Goal: Information Seeking & Learning: Learn about a topic

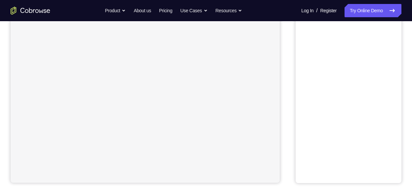
scroll to position [64, 0]
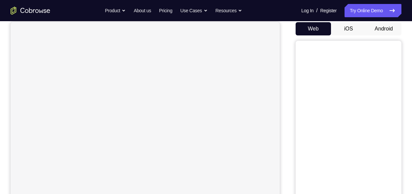
click at [380, 31] on button "Android" at bounding box center [383, 28] width 35 height 13
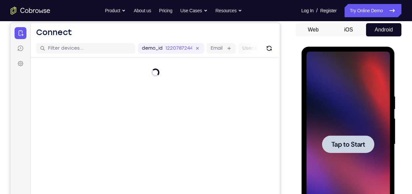
scroll to position [0, 0]
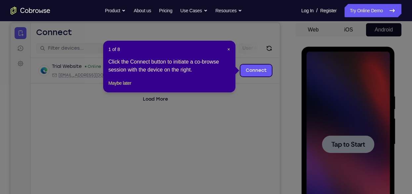
click at [226, 50] on header "1 of 8 ×" at bounding box center [169, 49] width 122 height 7
click at [229, 50] on span "×" at bounding box center [228, 49] width 3 height 5
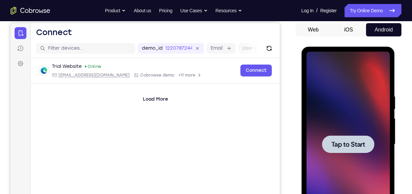
click at [356, 115] on div at bounding box center [347, 144] width 83 height 185
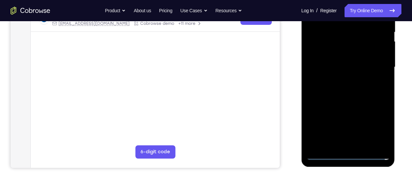
scroll to position [140, 0]
click at [348, 154] on div at bounding box center [347, 66] width 83 height 185
click at [376, 127] on div at bounding box center [347, 66] width 83 height 185
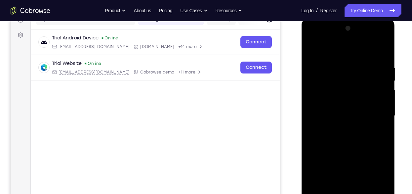
scroll to position [91, 0]
click at [348, 51] on div at bounding box center [347, 116] width 83 height 185
click at [375, 116] on div at bounding box center [347, 116] width 83 height 185
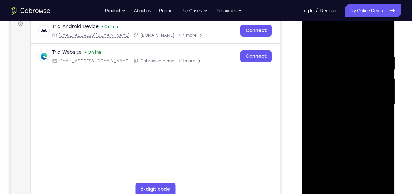
scroll to position [103, 0]
click at [339, 116] on div at bounding box center [347, 103] width 83 height 185
click at [343, 88] on div at bounding box center [347, 103] width 83 height 185
click at [331, 99] on div at bounding box center [347, 103] width 83 height 185
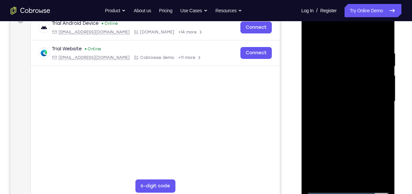
scroll to position [106, 0]
click at [350, 85] on div at bounding box center [347, 100] width 83 height 185
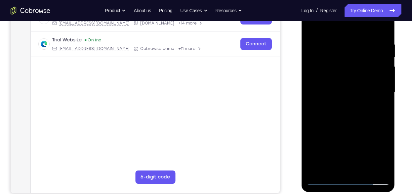
scroll to position [115, 0]
drag, startPoint x: 359, startPoint y: 134, endPoint x: 358, endPoint y: 99, distance: 34.4
click at [358, 99] on div at bounding box center [347, 91] width 83 height 185
click at [358, 126] on div at bounding box center [347, 91] width 83 height 185
click at [361, 170] on div at bounding box center [347, 91] width 83 height 185
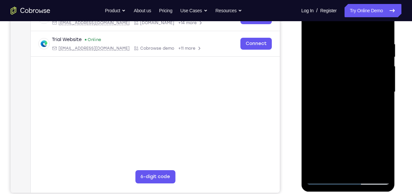
click at [349, 126] on div at bounding box center [347, 91] width 83 height 185
click at [347, 84] on div at bounding box center [347, 91] width 83 height 185
click at [313, 125] on div at bounding box center [347, 91] width 83 height 185
click at [312, 24] on div at bounding box center [347, 91] width 83 height 185
drag, startPoint x: 382, startPoint y: 47, endPoint x: 381, endPoint y: 152, distance: 105.8
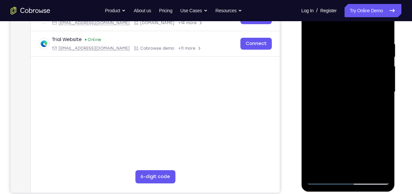
click at [381, 152] on div at bounding box center [347, 91] width 83 height 185
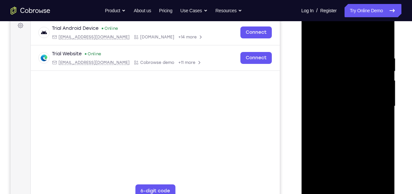
scroll to position [99, 0]
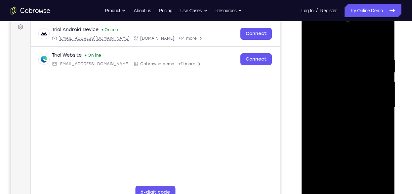
drag, startPoint x: 375, startPoint y: 81, endPoint x: 375, endPoint y: 126, distance: 44.6
click at [375, 126] on div at bounding box center [347, 107] width 83 height 185
drag, startPoint x: 375, startPoint y: 150, endPoint x: 373, endPoint y: 101, distance: 49.3
click at [373, 101] on div at bounding box center [347, 107] width 83 height 185
click at [331, 108] on div at bounding box center [347, 107] width 83 height 185
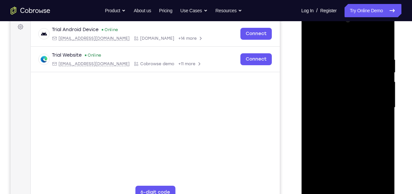
click at [387, 64] on div at bounding box center [347, 107] width 83 height 185
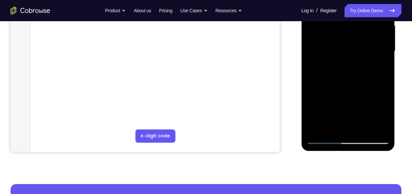
scroll to position [156, 0]
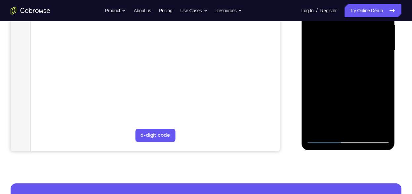
drag, startPoint x: 371, startPoint y: 81, endPoint x: 372, endPoint y: 33, distance: 47.6
click at [372, 33] on div at bounding box center [347, 50] width 83 height 185
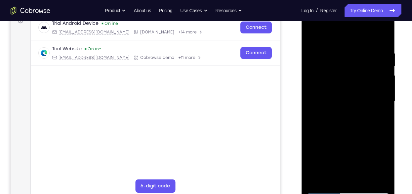
scroll to position [105, 0]
click at [313, 35] on div at bounding box center [347, 101] width 83 height 185
drag, startPoint x: 379, startPoint y: 119, endPoint x: 371, endPoint y: 62, distance: 57.5
click at [371, 62] on div at bounding box center [347, 101] width 83 height 185
click at [359, 87] on div at bounding box center [347, 101] width 83 height 185
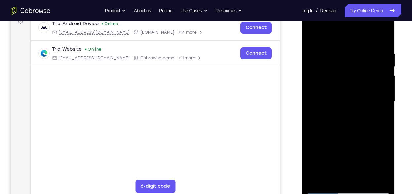
drag, startPoint x: 328, startPoint y: 76, endPoint x: 325, endPoint y: 138, distance: 62.2
click at [325, 138] on div at bounding box center [347, 101] width 83 height 185
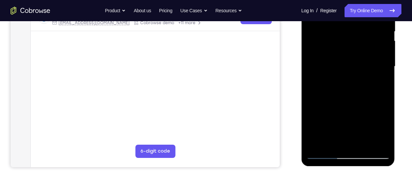
scroll to position [141, 0]
drag, startPoint x: 328, startPoint y: 110, endPoint x: 340, endPoint y: 38, distance: 73.1
click at [340, 38] on div at bounding box center [347, 66] width 83 height 185
drag, startPoint x: 330, startPoint y: 116, endPoint x: 343, endPoint y: 14, distance: 102.3
click at [343, 14] on div at bounding box center [347, 66] width 83 height 185
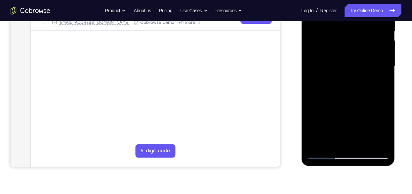
click at [324, 88] on div at bounding box center [347, 66] width 83 height 185
click at [340, 87] on div at bounding box center [347, 66] width 83 height 185
click at [333, 80] on div at bounding box center [347, 66] width 83 height 185
drag, startPoint x: 380, startPoint y: 96, endPoint x: 364, endPoint y: 20, distance: 78.0
click at [364, 20] on div at bounding box center [347, 66] width 83 height 185
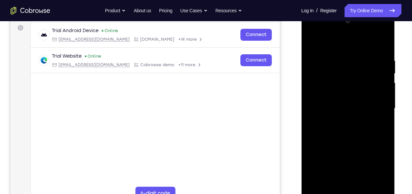
scroll to position [90, 0]
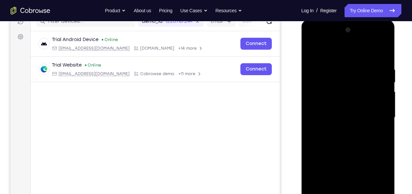
click at [313, 51] on div at bounding box center [347, 117] width 83 height 185
click at [338, 59] on div at bounding box center [347, 117] width 83 height 185
click at [383, 53] on div at bounding box center [347, 117] width 83 height 185
click at [366, 149] on div at bounding box center [347, 117] width 83 height 185
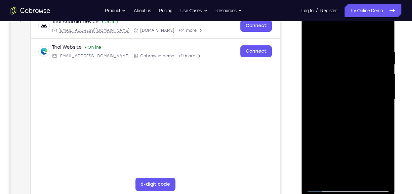
scroll to position [115, 0]
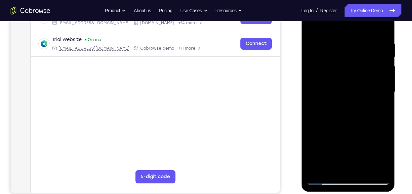
click at [376, 169] on div at bounding box center [347, 91] width 83 height 185
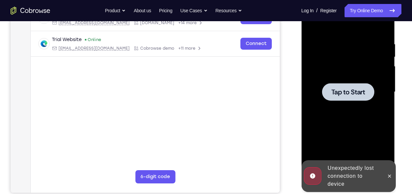
click at [363, 95] on span "Tap to Start" at bounding box center [348, 92] width 34 height 7
